Goal: Find specific page/section: Find specific page/section

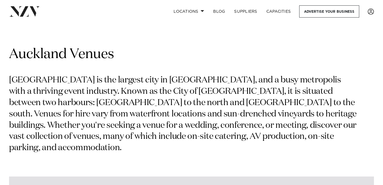
type input "******"
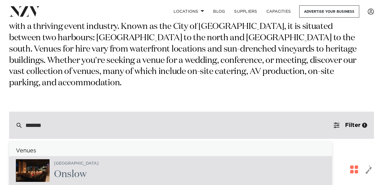
scroll to position [103, 0]
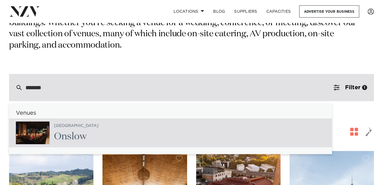
click at [69, 132] on span "Onslow" at bounding box center [70, 137] width 33 height 10
type input "**********"
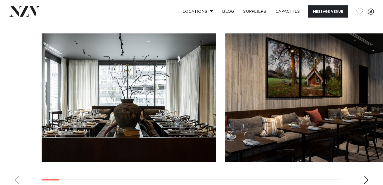
scroll to position [601, 0]
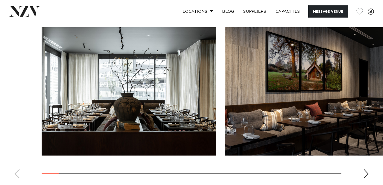
click at [366, 169] on div "Next slide" at bounding box center [366, 173] width 6 height 9
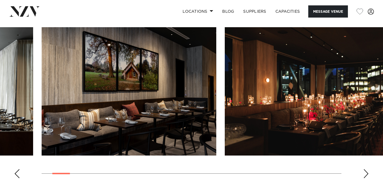
click at [367, 169] on div "Next slide" at bounding box center [366, 173] width 6 height 9
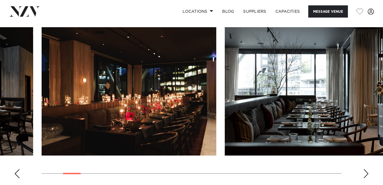
click at [366, 169] on div "Next slide" at bounding box center [366, 173] width 6 height 9
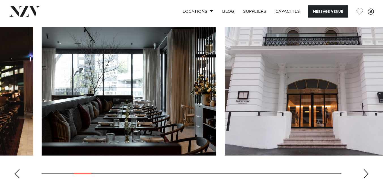
click at [366, 169] on div "Next slide" at bounding box center [366, 173] width 6 height 9
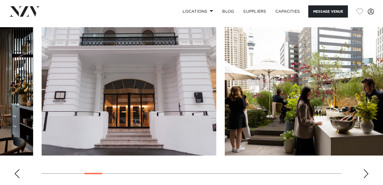
click at [366, 169] on div "Next slide" at bounding box center [366, 173] width 6 height 9
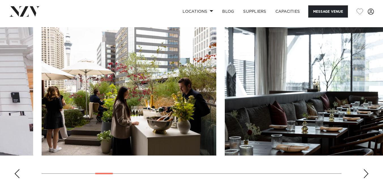
click at [366, 169] on div "Next slide" at bounding box center [366, 173] width 6 height 9
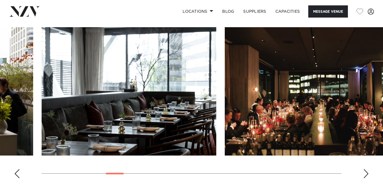
click at [366, 169] on div "Next slide" at bounding box center [366, 173] width 6 height 9
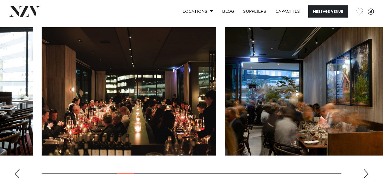
click at [366, 169] on div "Next slide" at bounding box center [366, 173] width 6 height 9
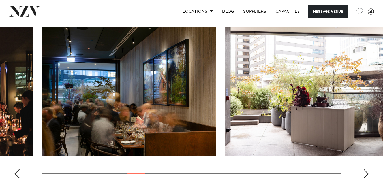
click at [366, 169] on div "Next slide" at bounding box center [366, 173] width 6 height 9
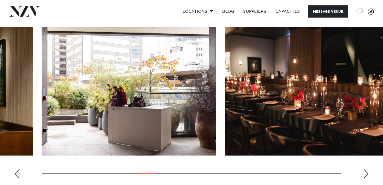
click at [366, 169] on div "Next slide" at bounding box center [366, 173] width 6 height 9
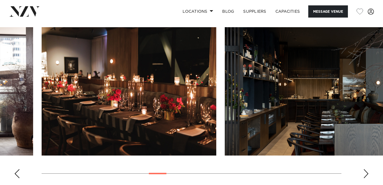
click at [366, 169] on div "Next slide" at bounding box center [366, 173] width 6 height 9
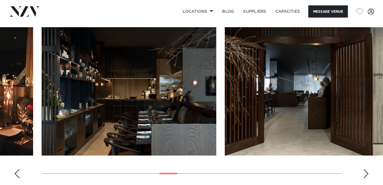
click at [366, 169] on div "Next slide" at bounding box center [366, 173] width 6 height 9
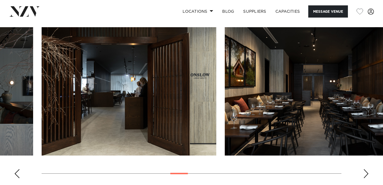
click at [366, 169] on div "Next slide" at bounding box center [366, 173] width 6 height 9
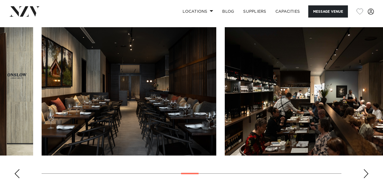
click at [366, 169] on div "Next slide" at bounding box center [366, 173] width 6 height 9
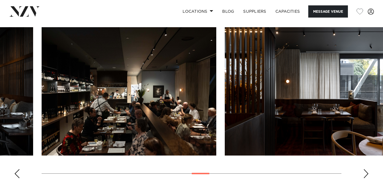
click at [366, 169] on div "Next slide" at bounding box center [366, 173] width 6 height 9
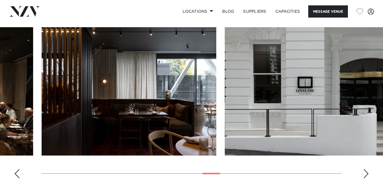
click at [366, 169] on div "Next slide" at bounding box center [366, 173] width 6 height 9
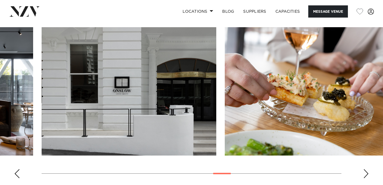
click at [366, 169] on div "Next slide" at bounding box center [366, 173] width 6 height 9
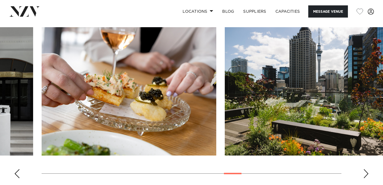
click at [366, 169] on div "Next slide" at bounding box center [366, 173] width 6 height 9
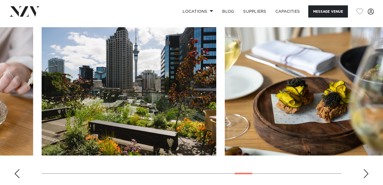
click at [366, 169] on div "Next slide" at bounding box center [366, 173] width 6 height 9
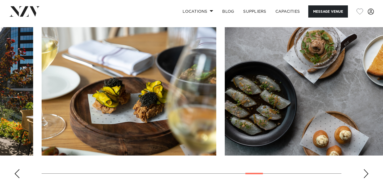
click at [366, 169] on div "Next slide" at bounding box center [366, 173] width 6 height 9
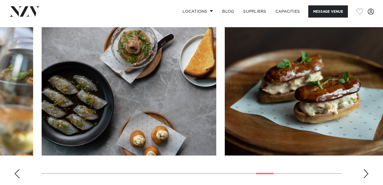
click at [366, 169] on div "Next slide" at bounding box center [366, 173] width 6 height 9
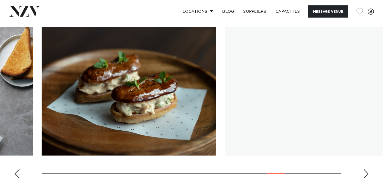
click at [366, 169] on div "Next slide" at bounding box center [366, 173] width 6 height 9
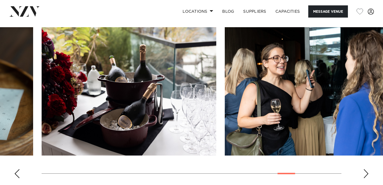
click at [366, 169] on div "Next slide" at bounding box center [366, 173] width 6 height 9
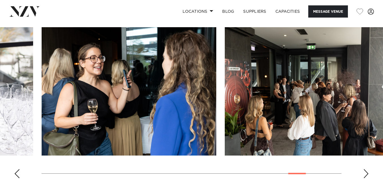
click at [366, 169] on div "Next slide" at bounding box center [366, 173] width 6 height 9
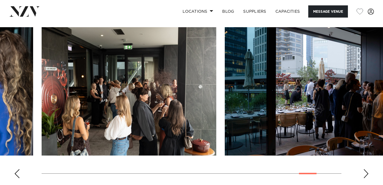
click at [366, 169] on div "Next slide" at bounding box center [366, 173] width 6 height 9
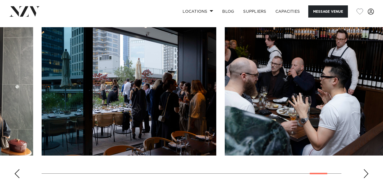
click at [366, 169] on div "Next slide" at bounding box center [366, 173] width 6 height 9
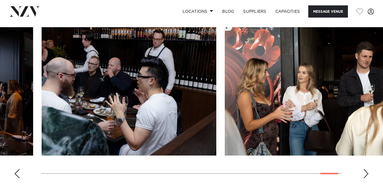
click at [366, 169] on div "Next slide" at bounding box center [366, 173] width 6 height 9
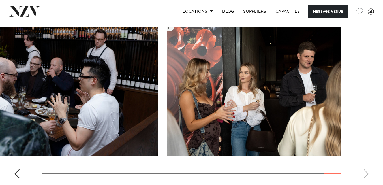
click at [366, 160] on swiper-container at bounding box center [191, 104] width 383 height 155
click at [366, 161] on swiper-container at bounding box center [191, 104] width 383 height 155
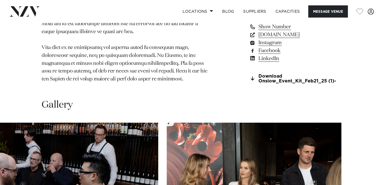
scroll to position [620, 0]
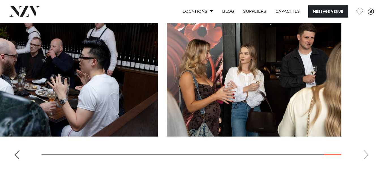
click at [364, 141] on swiper-container at bounding box center [191, 85] width 383 height 155
click at [367, 144] on swiper-container at bounding box center [191, 85] width 383 height 155
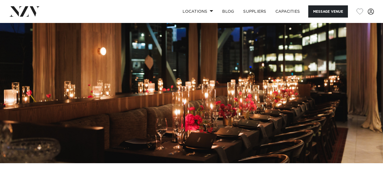
scroll to position [0, 0]
